Goal: Task Accomplishment & Management: Complete application form

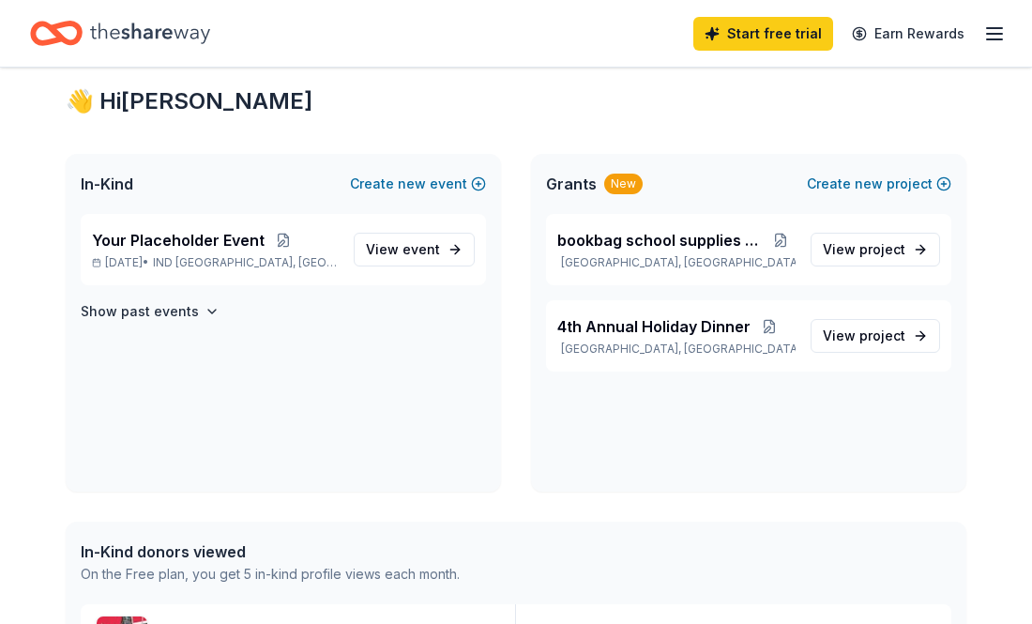
scroll to position [38, 0]
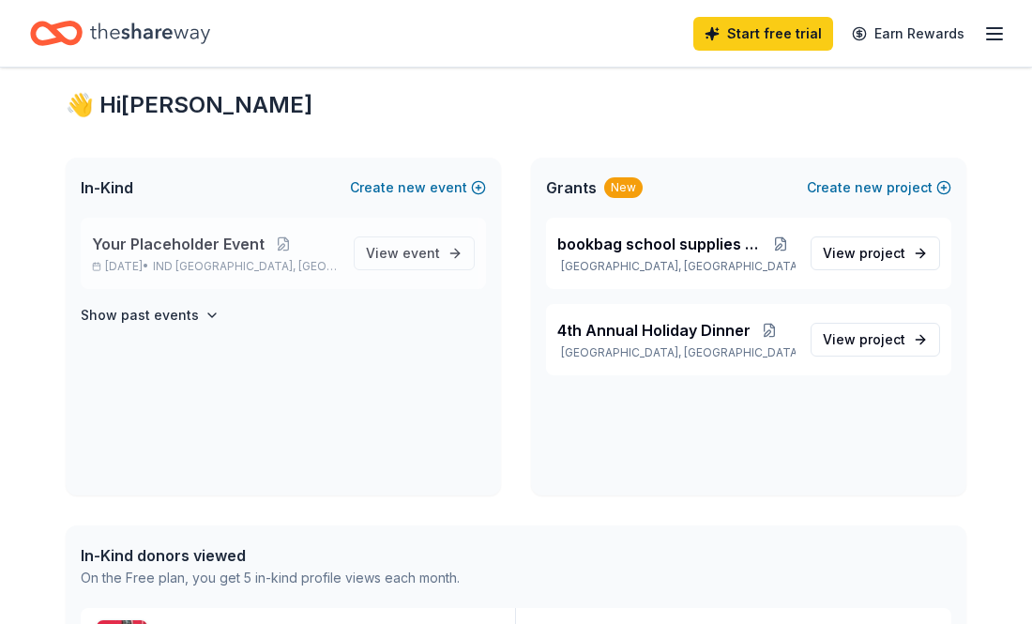
click at [172, 248] on span "Your Placeholder Event" at bounding box center [178, 244] width 173 height 23
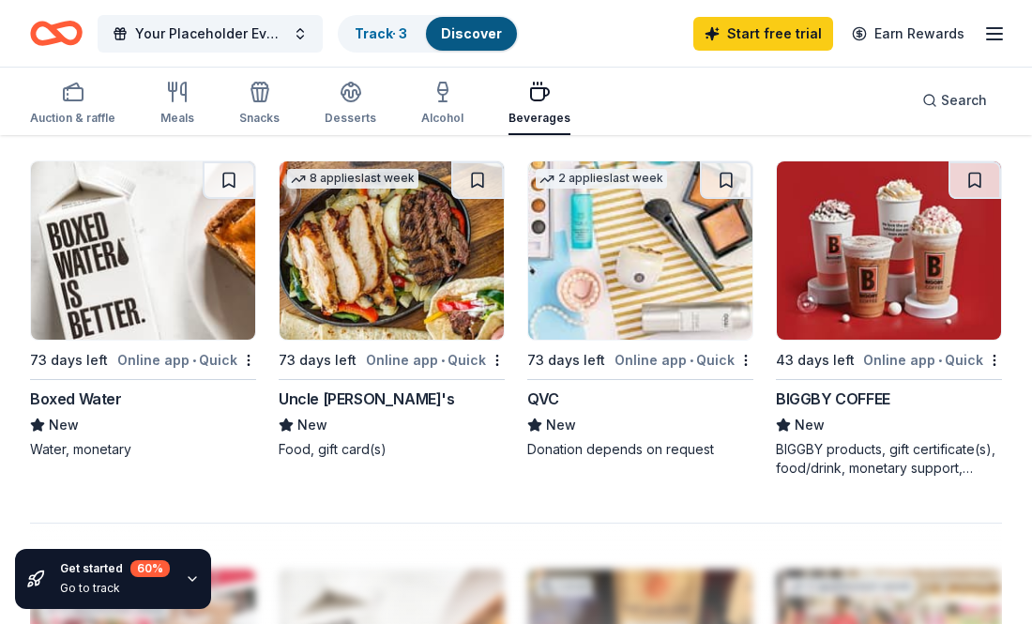
scroll to position [1651, 0]
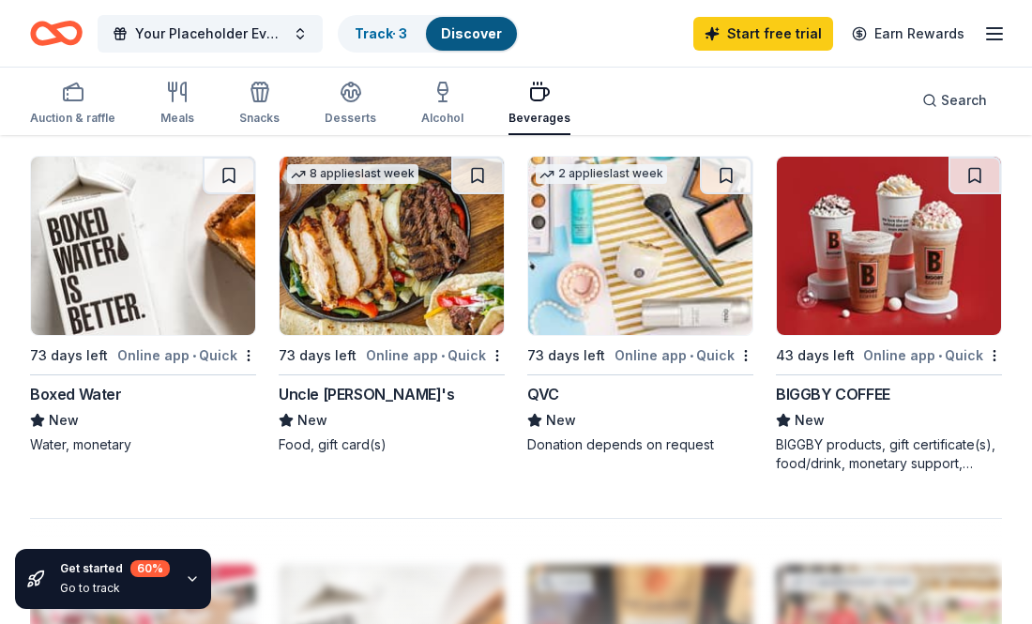
click at [660, 343] on div "Online app • Quick" at bounding box center [684, 354] width 139 height 23
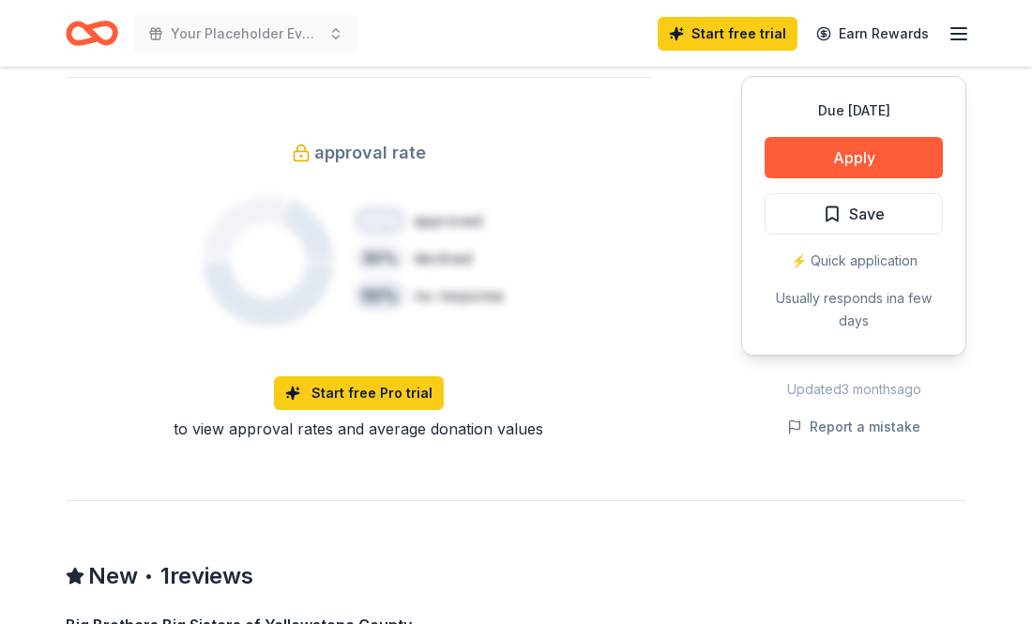
scroll to position [1426, 0]
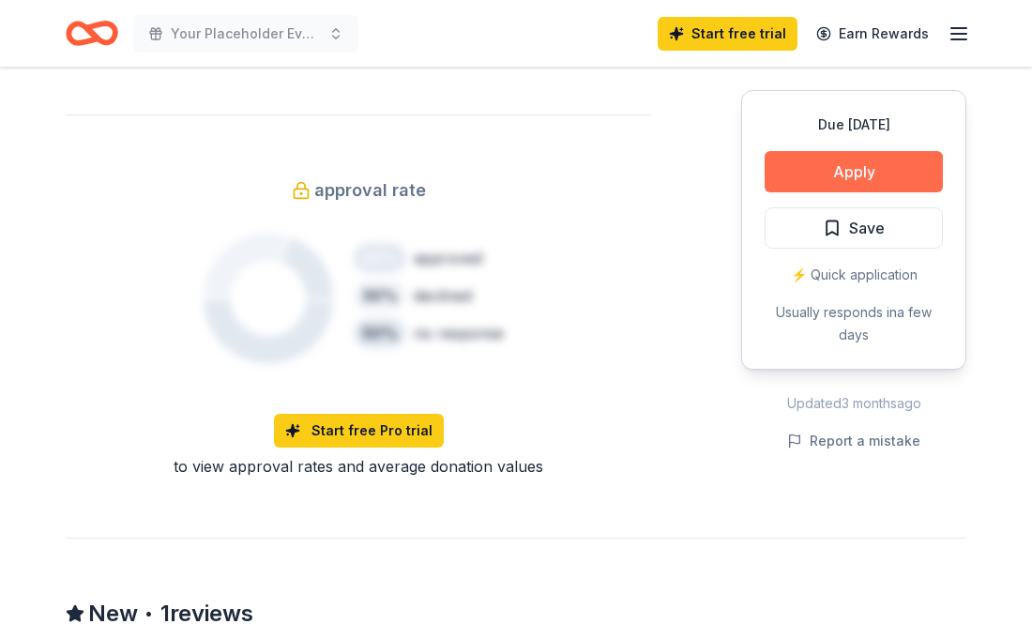
click at [866, 163] on button "Apply" at bounding box center [854, 171] width 178 height 41
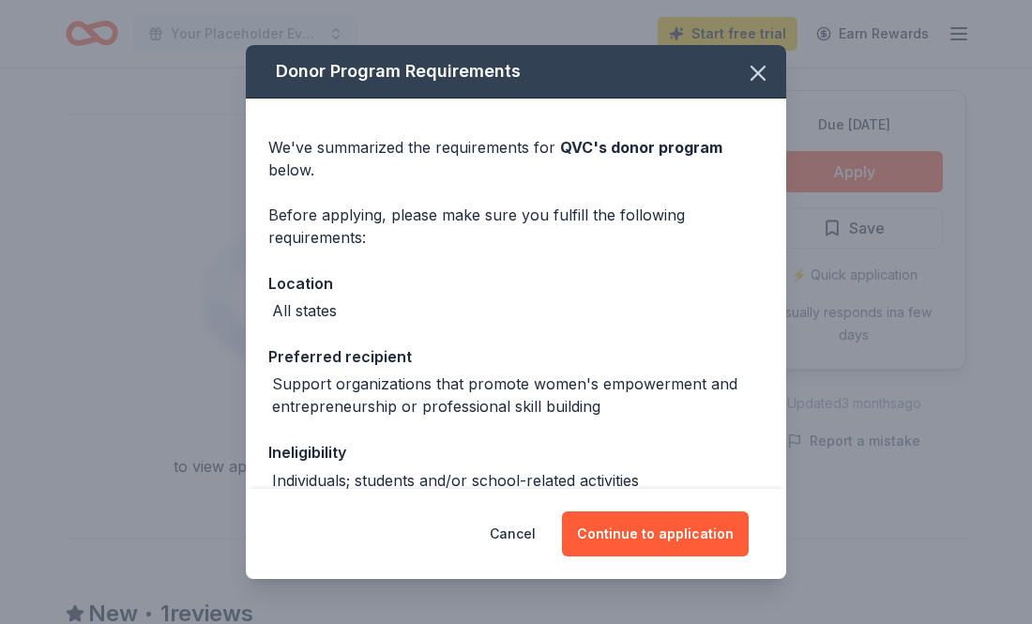
click at [708, 204] on div "Before applying, please make sure you fulfill the following requirements:" at bounding box center [515, 226] width 495 height 45
click at [704, 211] on div "Before applying, please make sure you fulfill the following requirements:" at bounding box center [515, 226] width 495 height 45
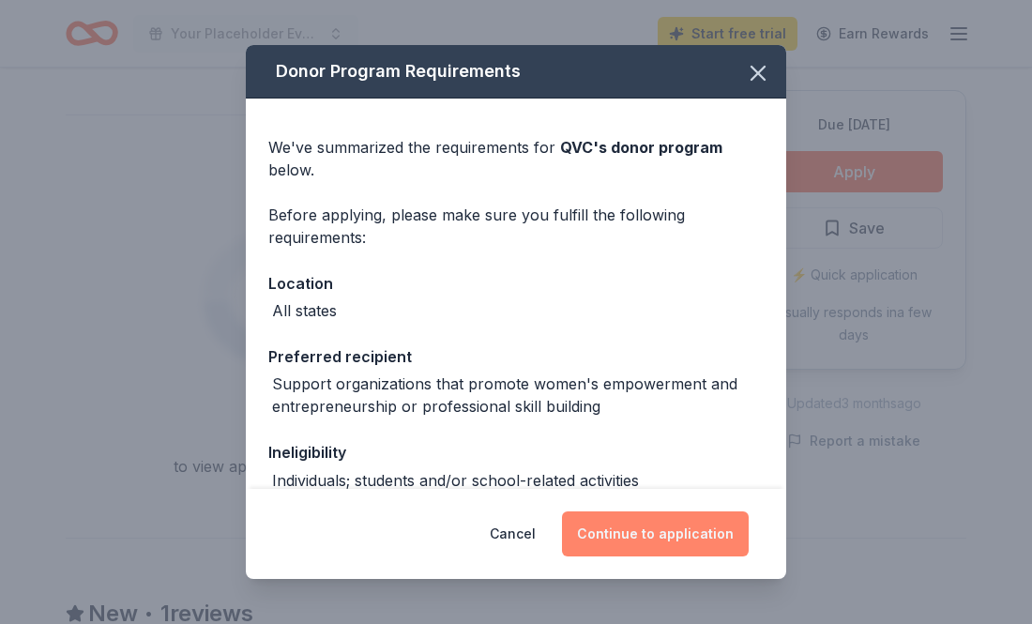
click at [599, 525] on button "Continue to application" at bounding box center [655, 533] width 187 height 45
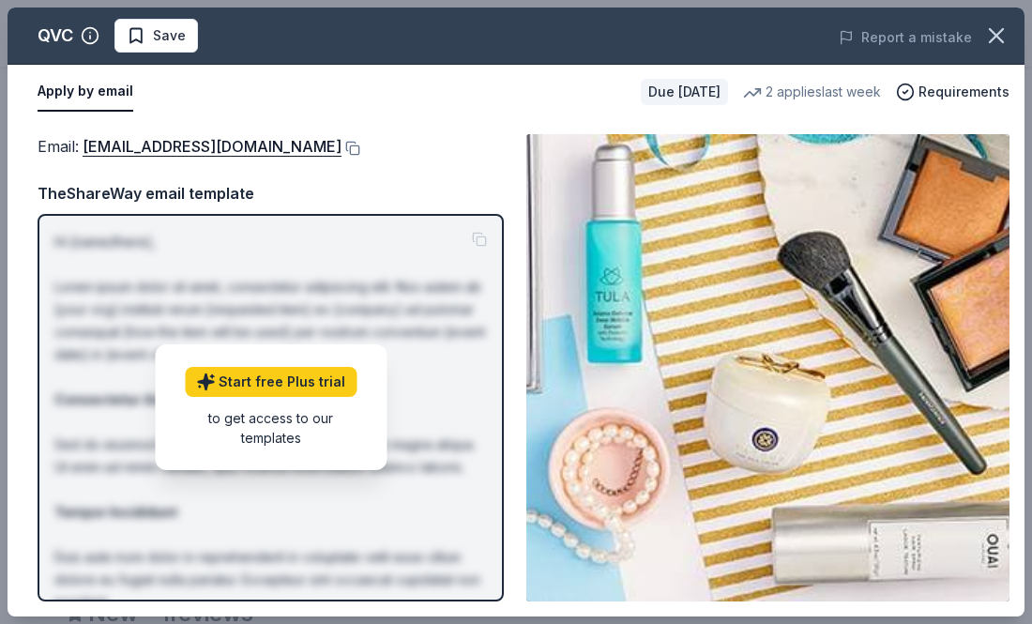
click at [359, 267] on p "Hi [name/there], Lorem ipsum dolor sit amet, consectetur adipiscing elit. Nos a…" at bounding box center [270, 535] width 433 height 608
click at [410, 160] on div "Email : QRGGiving@qurateretail.com TheShareWay email template Hi [name/there], …" at bounding box center [271, 367] width 466 height 467
click at [298, 351] on div "Start free Plus trial to get access to our templates" at bounding box center [271, 407] width 232 height 126
click at [278, 388] on link "Start free Plus trial" at bounding box center [271, 382] width 172 height 30
click at [412, 176] on div "Email : QRGGiving@qurateretail.com TheShareWay email template Hi [name/there], …" at bounding box center [271, 367] width 466 height 467
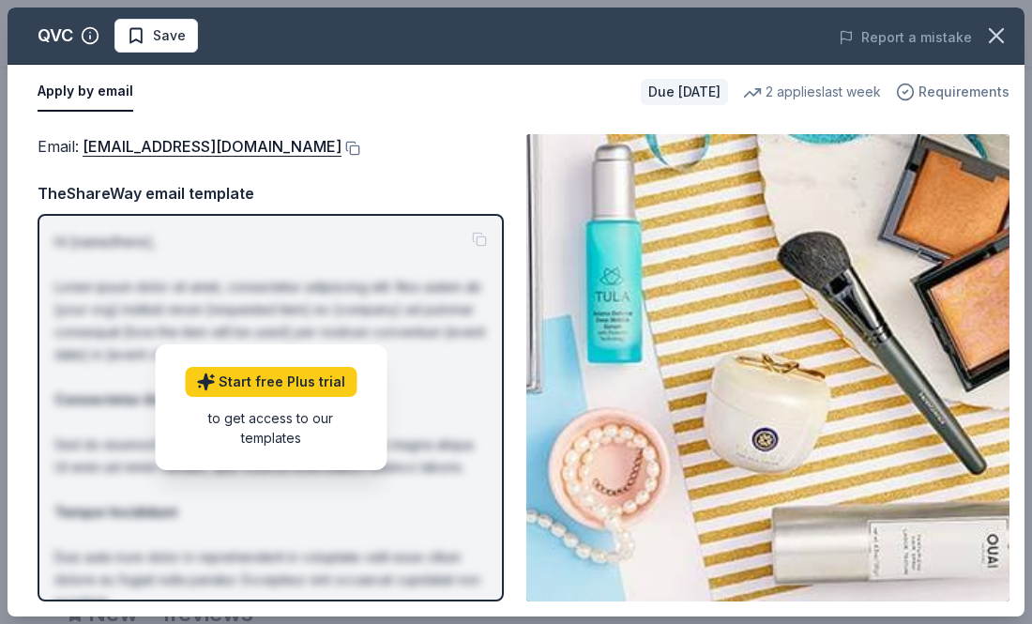
click at [946, 97] on span "Requirements" at bounding box center [964, 92] width 91 height 23
click at [494, 154] on div "Email : QRGGiving@qurateretail.com" at bounding box center [271, 146] width 466 height 24
click at [140, 151] on link "QRGGiving@qurateretail.com" at bounding box center [212, 146] width 259 height 24
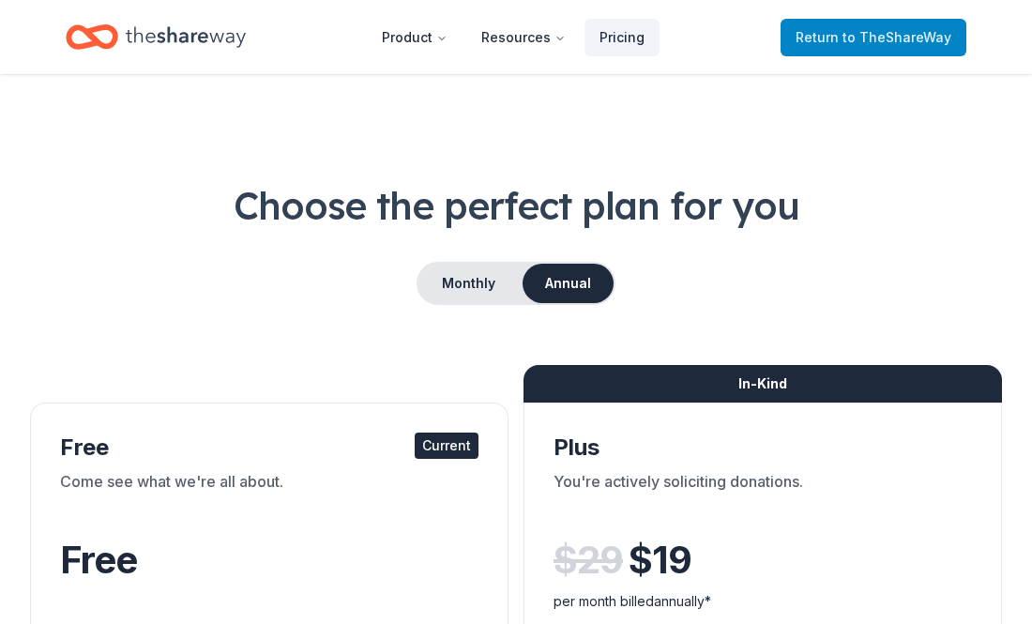
click at [874, 33] on span "to TheShareWay" at bounding box center [897, 37] width 109 height 16
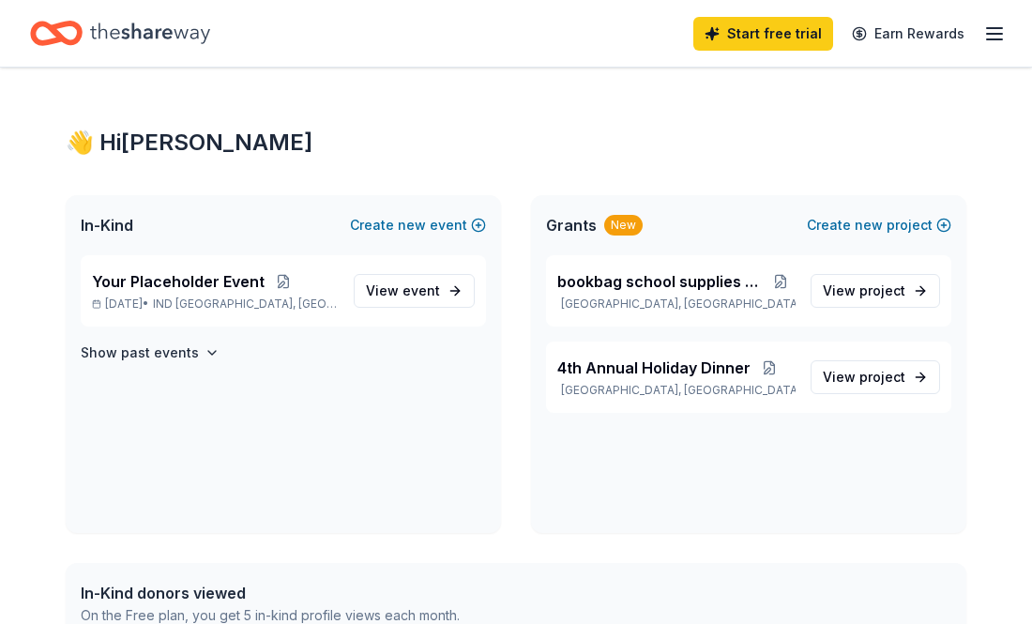
click at [620, 226] on div "New" at bounding box center [623, 225] width 38 height 21
click at [440, 291] on link "View event" at bounding box center [414, 291] width 121 height 34
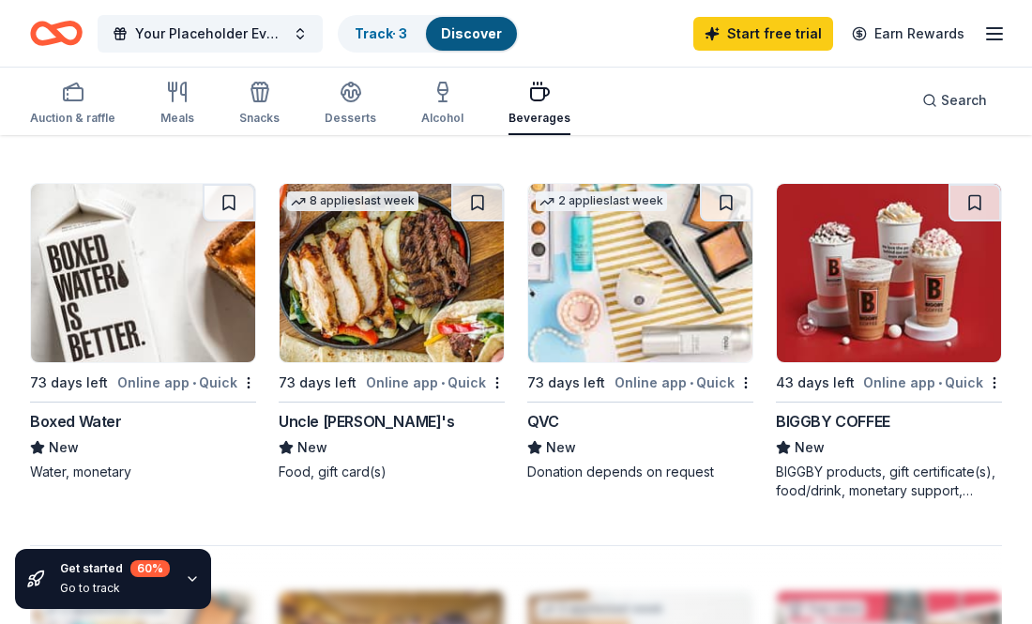
scroll to position [1651, 0]
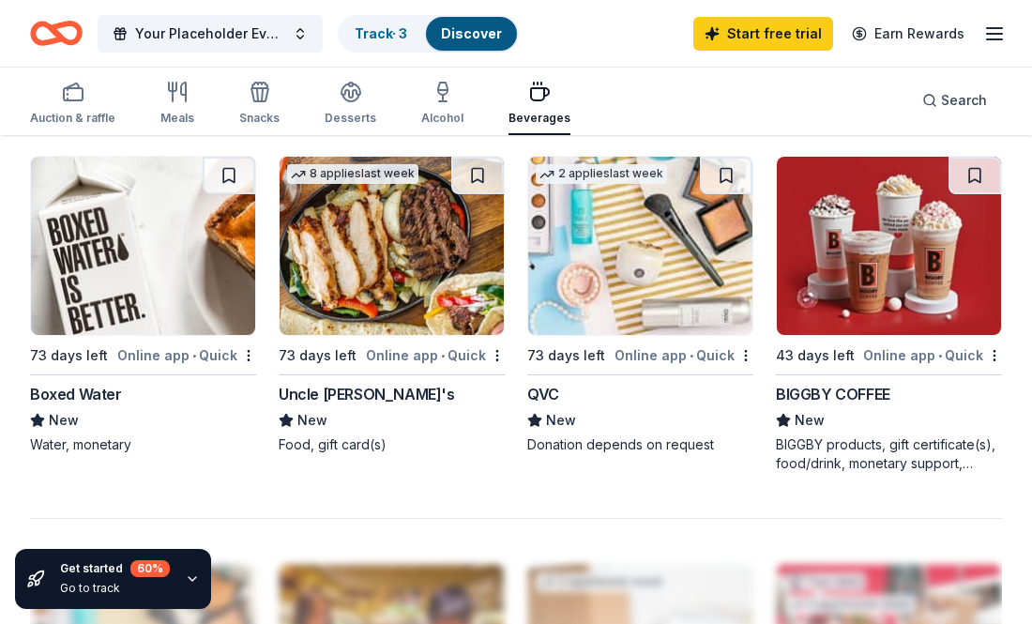
click at [129, 343] on div "Online app • Quick" at bounding box center [186, 354] width 139 height 23
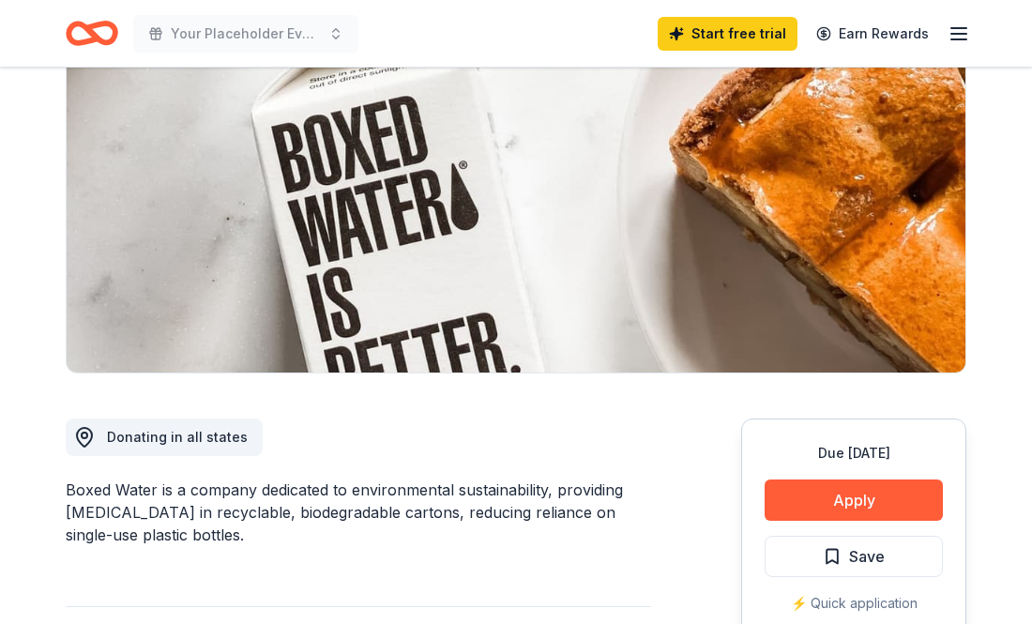
scroll to position [338, 0]
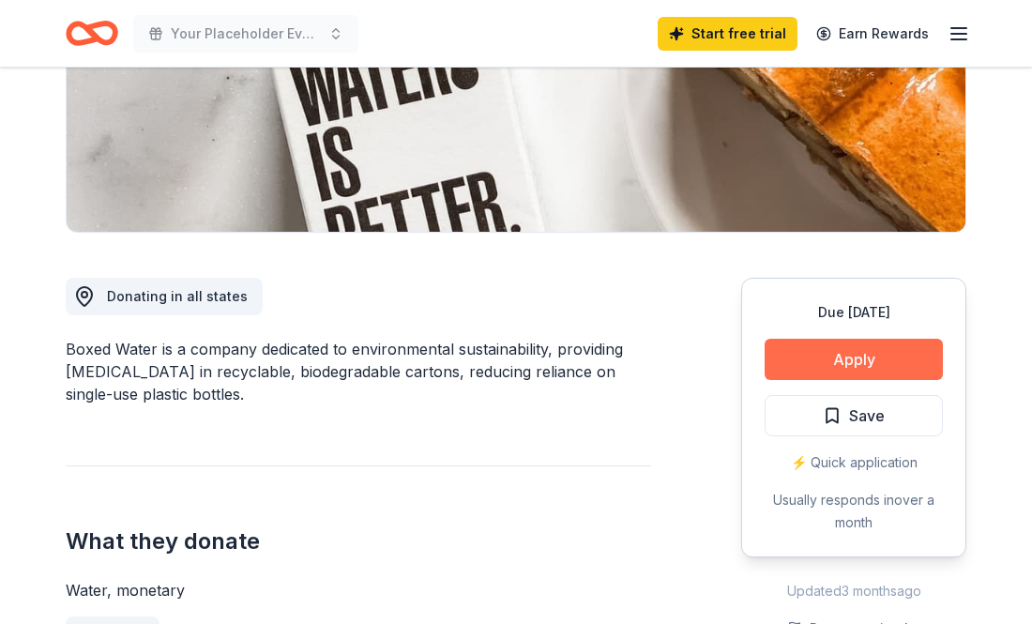
click at [808, 356] on button "Apply" at bounding box center [854, 359] width 178 height 41
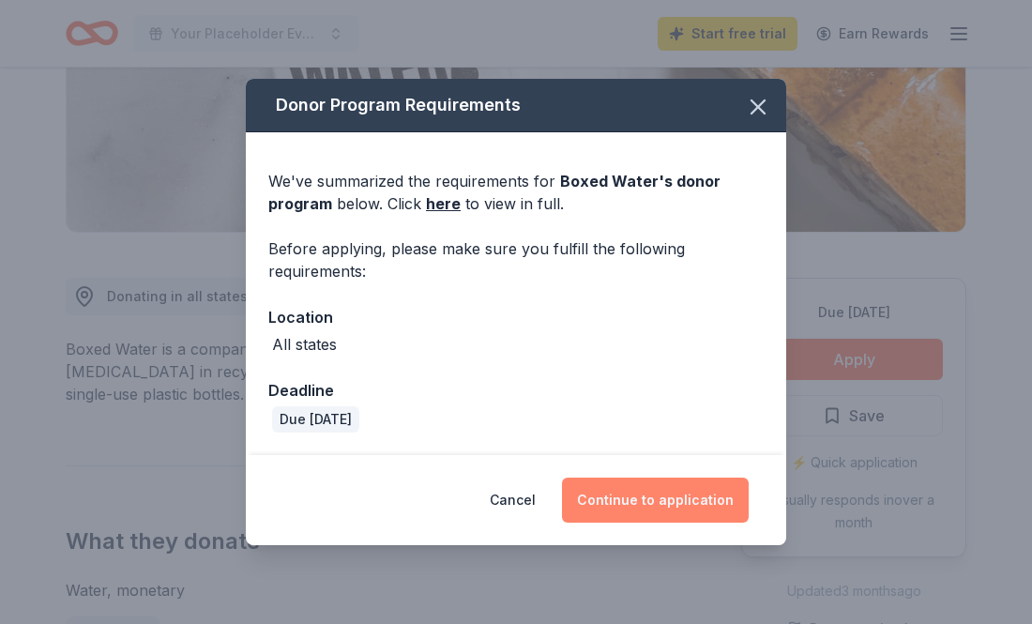
click at [630, 493] on button "Continue to application" at bounding box center [655, 500] width 187 height 45
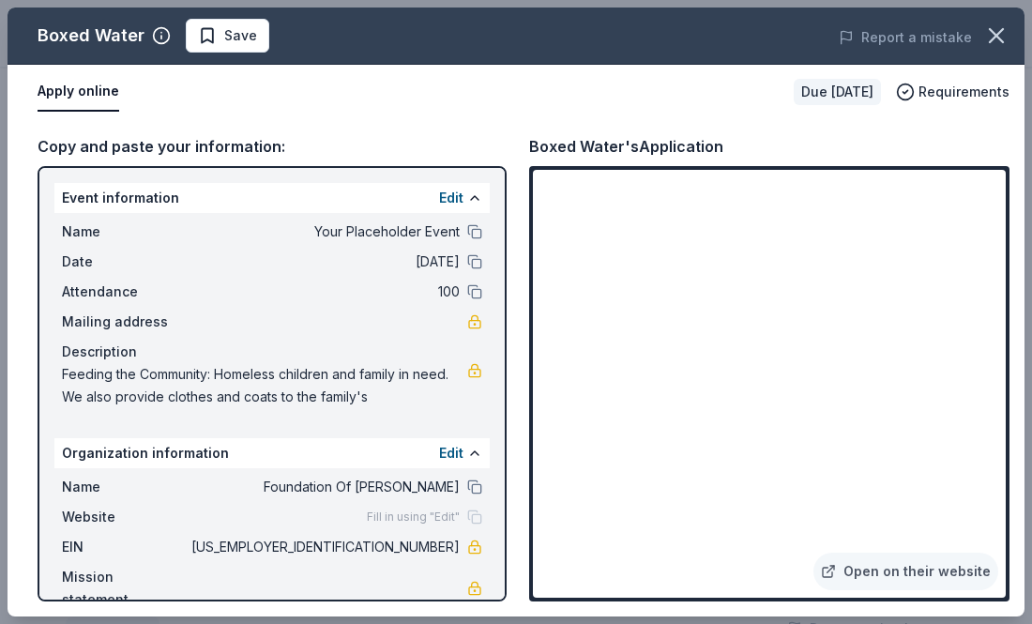
click at [846, 137] on div "Boxed Water's Application" at bounding box center [769, 146] width 480 height 24
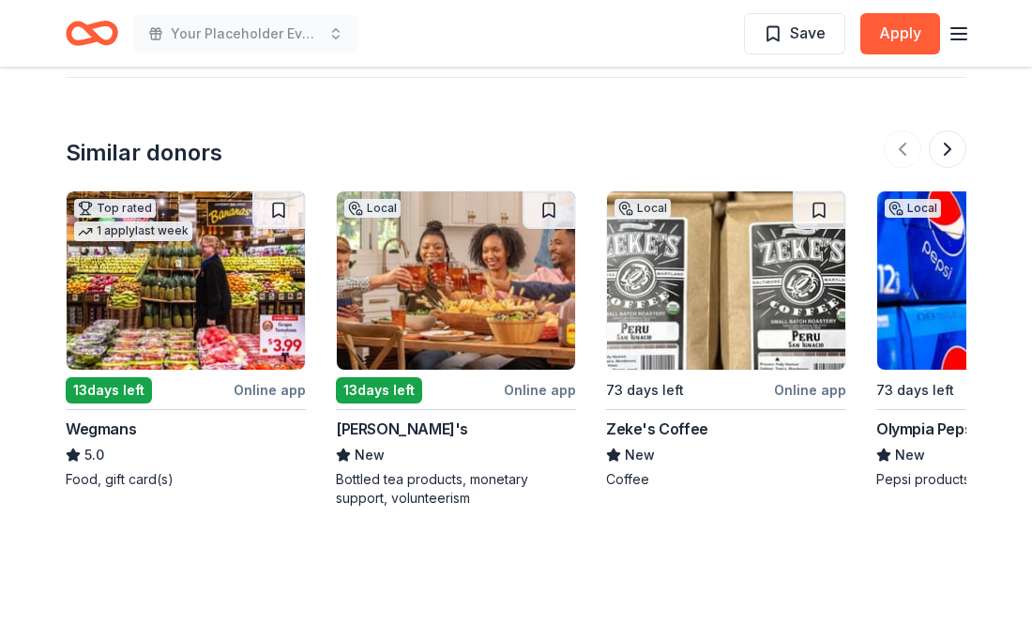
scroll to position [1877, 0]
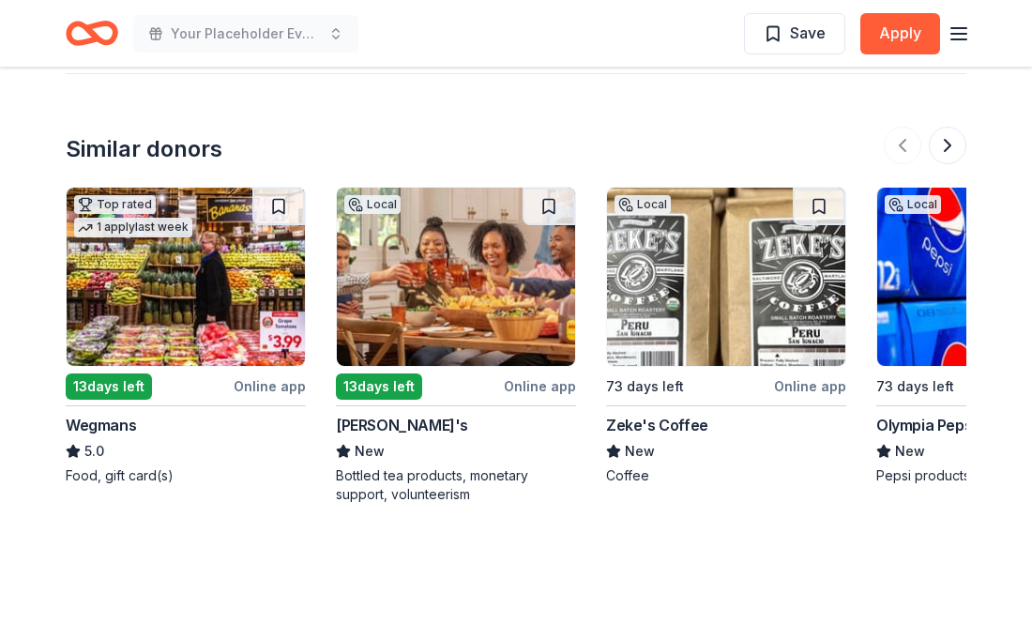
click at [933, 295] on img at bounding box center [996, 277] width 238 height 178
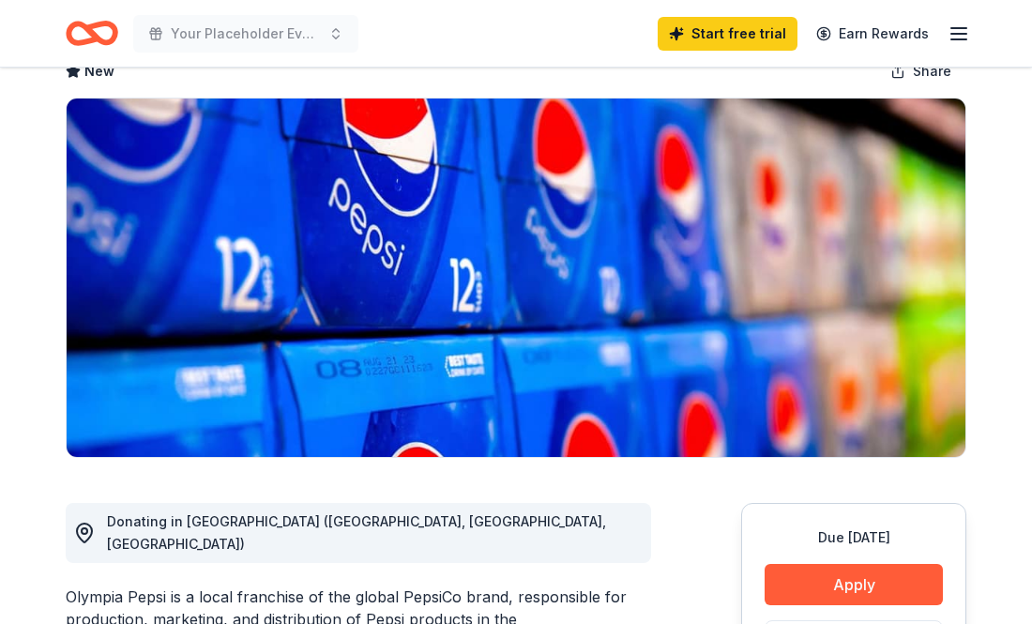
scroll to position [150, 0]
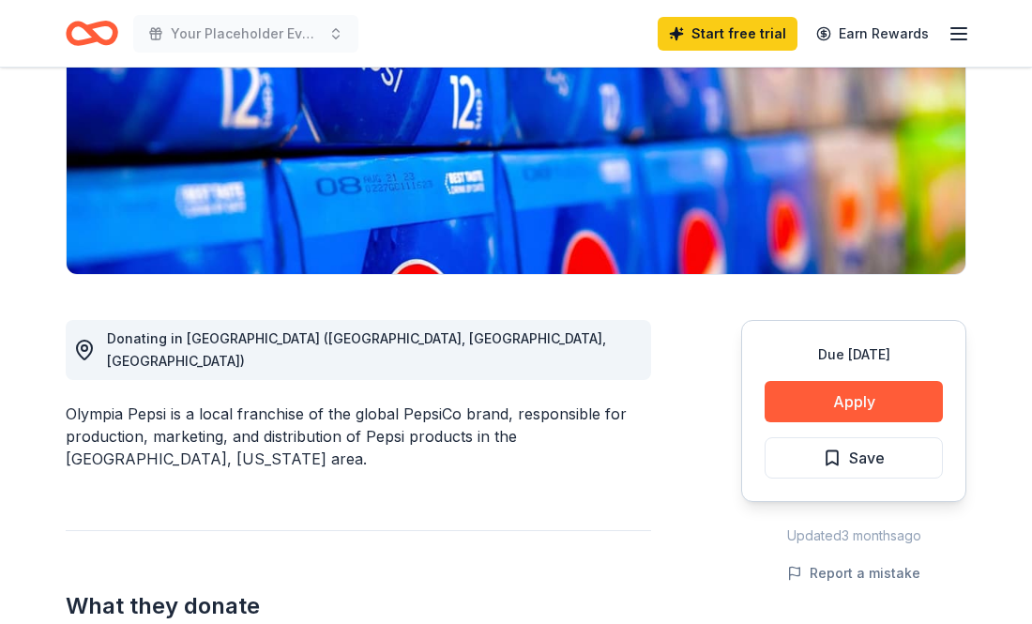
click at [937, 343] on div "Due [DATE]" at bounding box center [854, 354] width 178 height 23
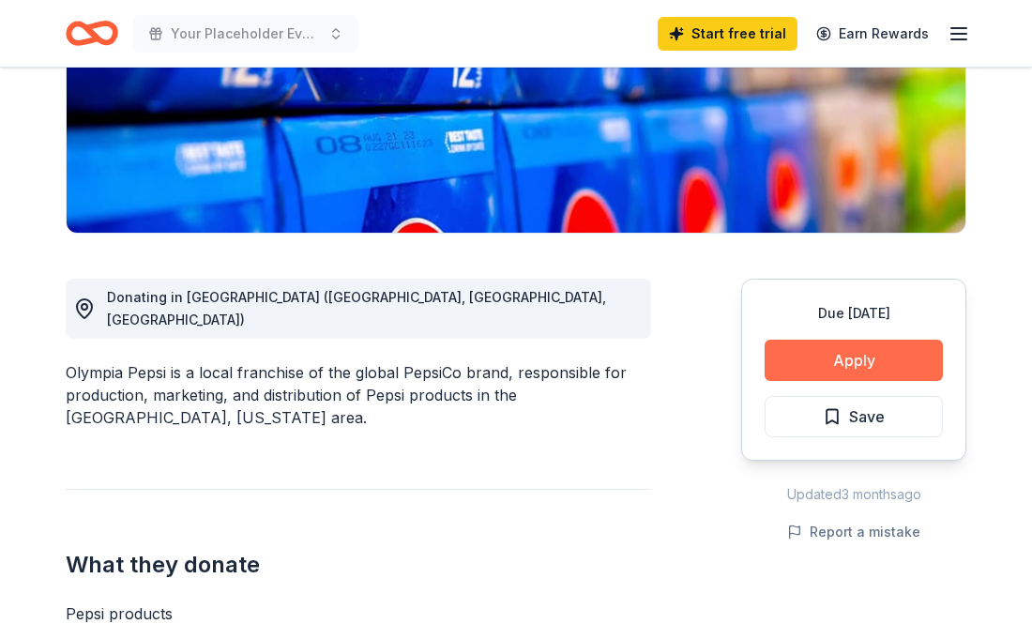
click at [843, 365] on button "Apply" at bounding box center [854, 360] width 178 height 41
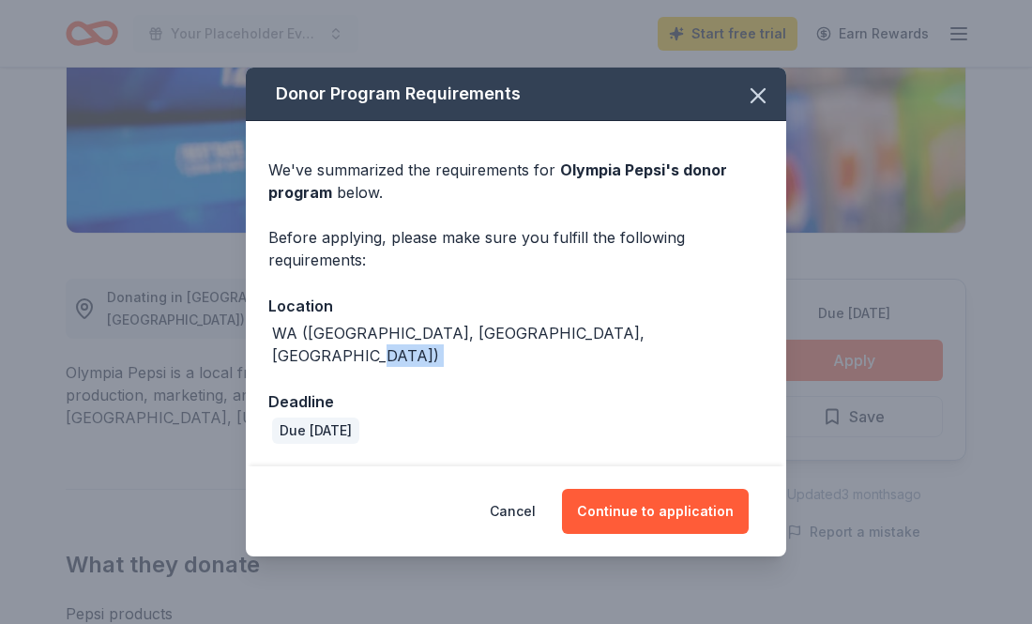
click at [843, 365] on div "Donor Program Requirements We've summarized the requirements for Olympia Pepsi …" at bounding box center [516, 312] width 1032 height 624
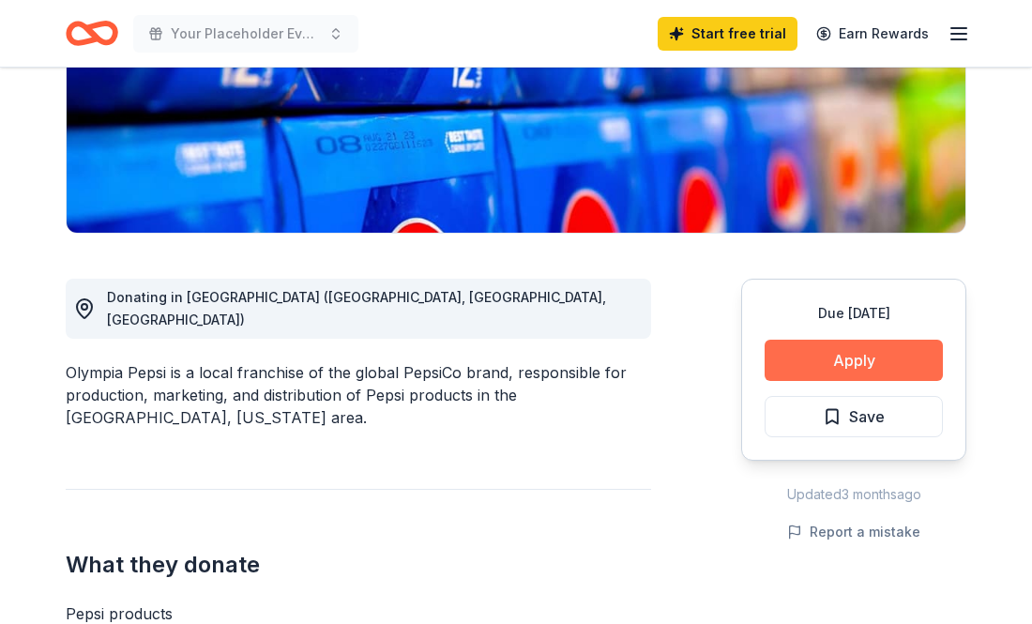
click at [843, 365] on button "Apply" at bounding box center [854, 360] width 178 height 41
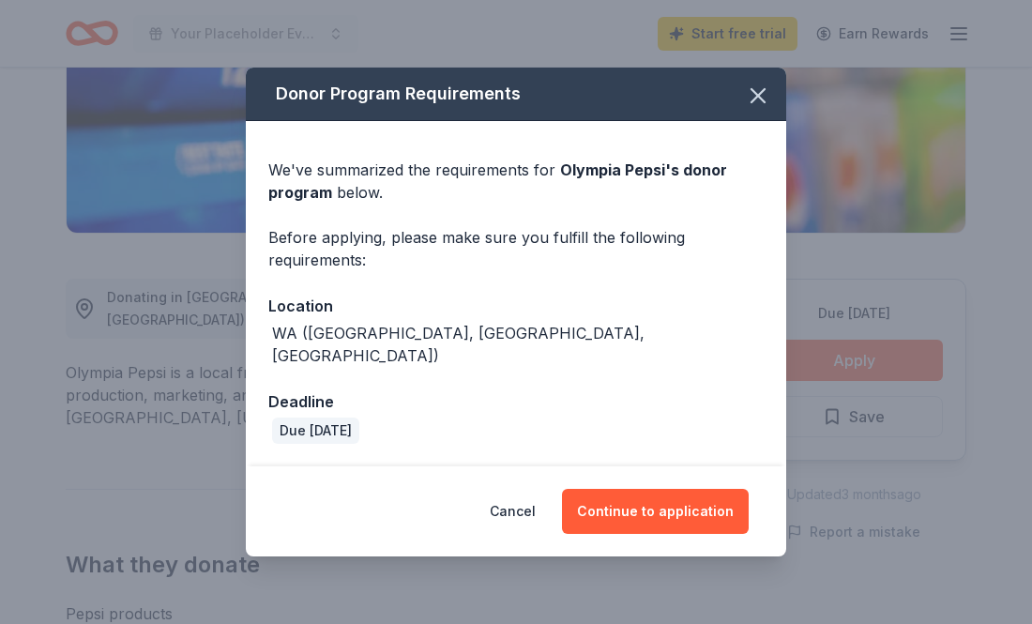
click at [843, 365] on div "Donor Program Requirements We've summarized the requirements for Olympia Pepsi …" at bounding box center [516, 312] width 1032 height 624
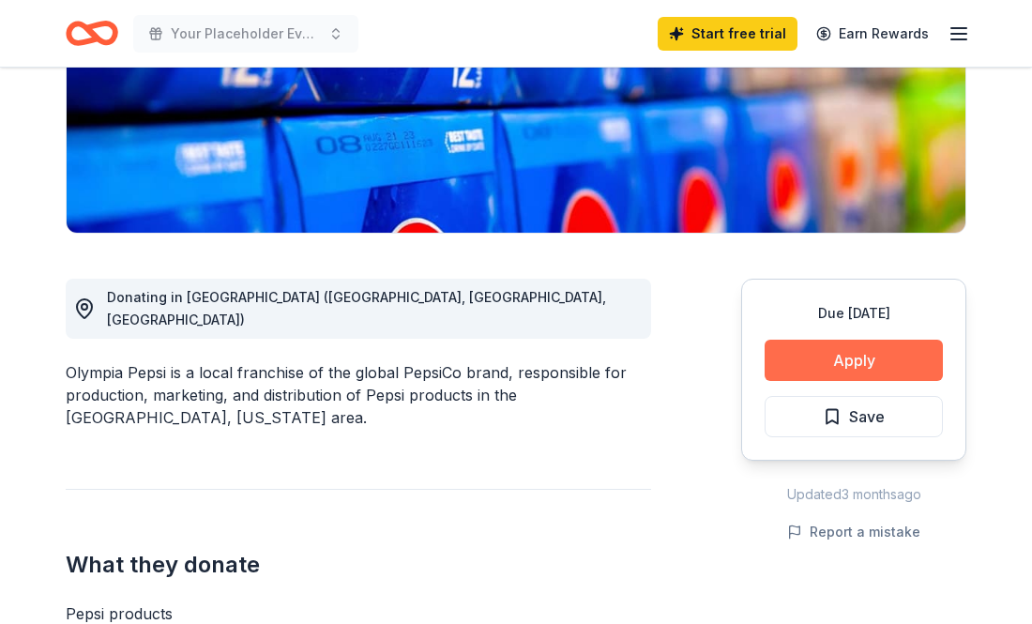
click at [843, 365] on button "Apply" at bounding box center [854, 360] width 178 height 41
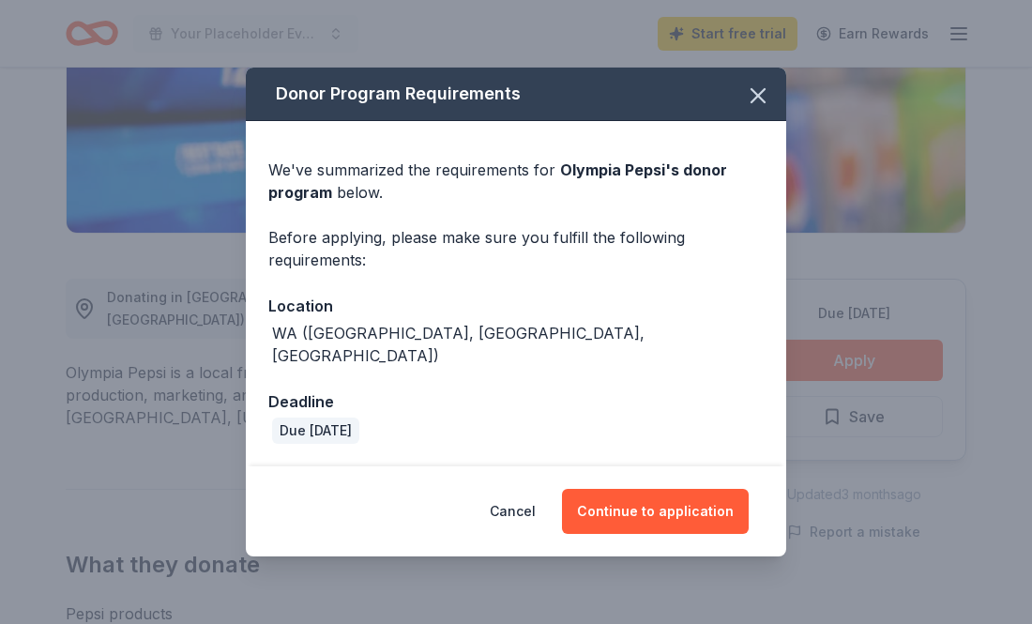
click at [704, 418] on div "Due [DATE]" at bounding box center [515, 431] width 495 height 26
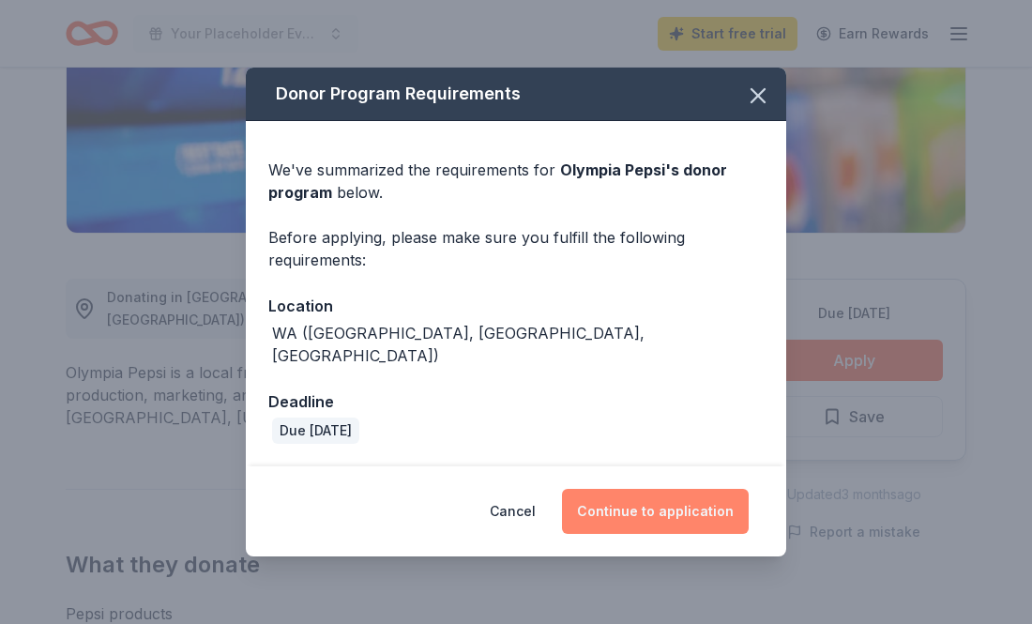
click at [658, 496] on button "Continue to application" at bounding box center [655, 511] width 187 height 45
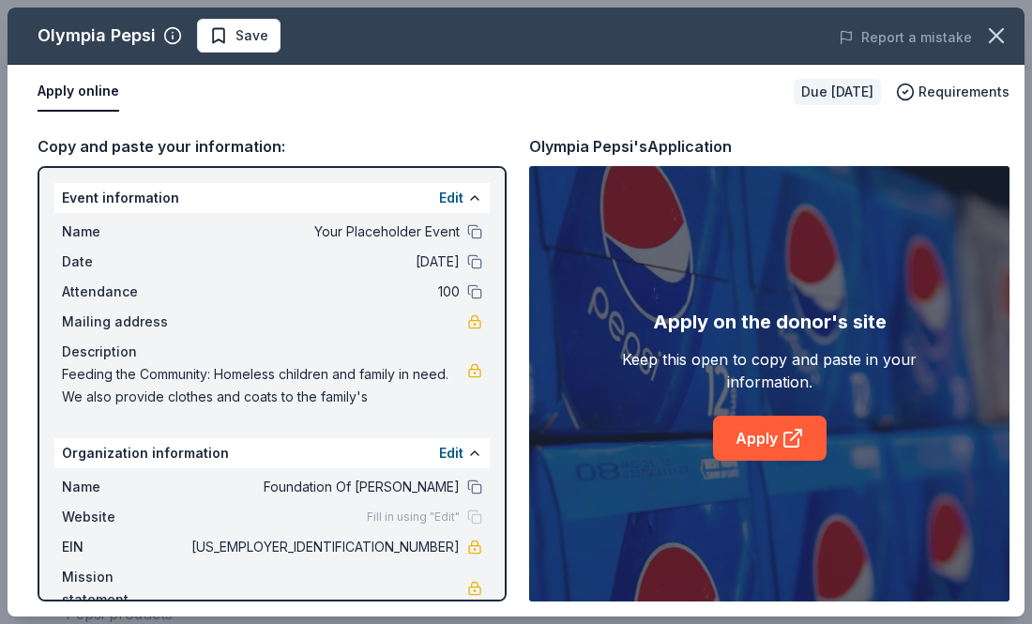
click at [658, 496] on div "Apply on the donor's site Keep this open to copy and paste in your information.…" at bounding box center [769, 383] width 480 height 435
click at [757, 416] on link "Apply" at bounding box center [770, 438] width 114 height 45
